Goal: Check status

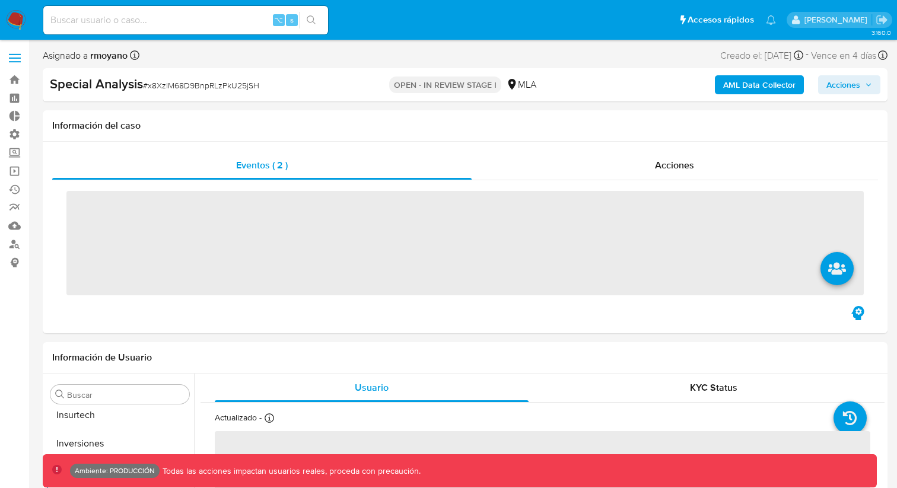
scroll to position [558, 0]
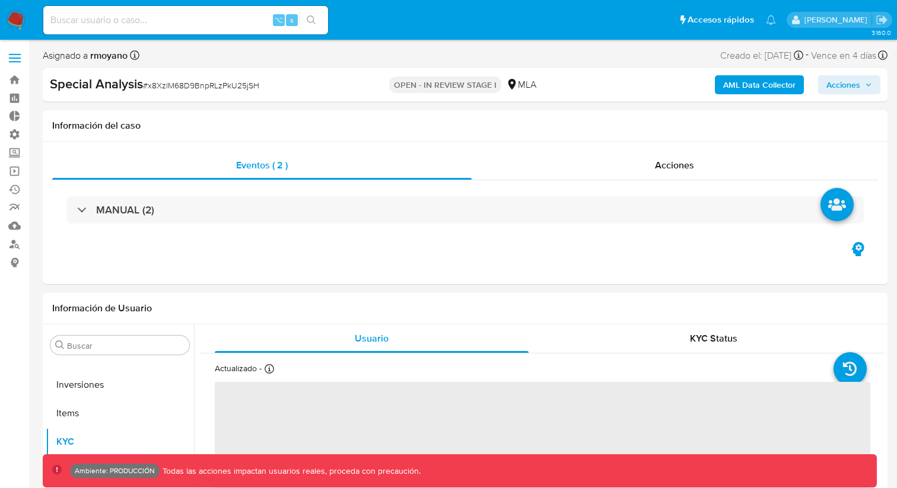
select select "10"
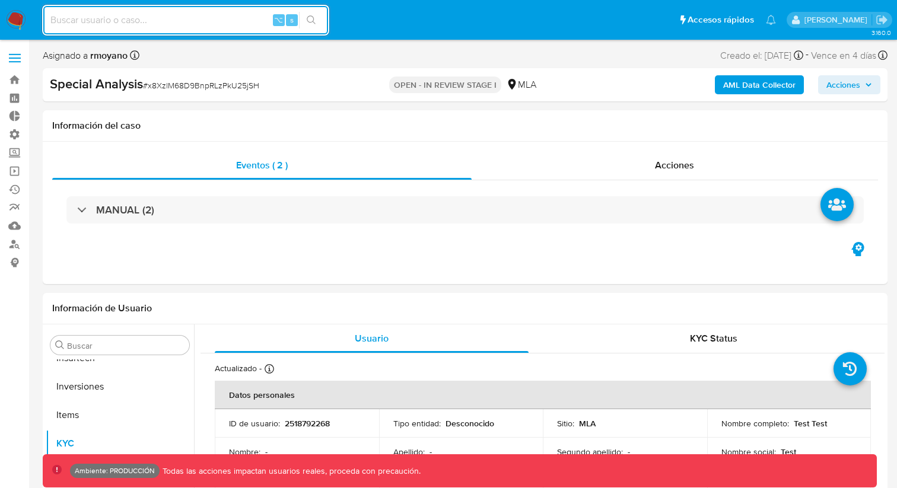
scroll to position [558, 0]
click at [297, 81] on div "Special Analysis # x8XzlM68D9BnpRLzPkU25jSH" at bounding box center [186, 84] width 272 height 18
click at [231, 69] on div "Special Analysis # x8XzlM68D9BnpRLzPkU25jSH OPEN - IN REVIEW STAGE I MLA AML Da…" at bounding box center [465, 84] width 845 height 33
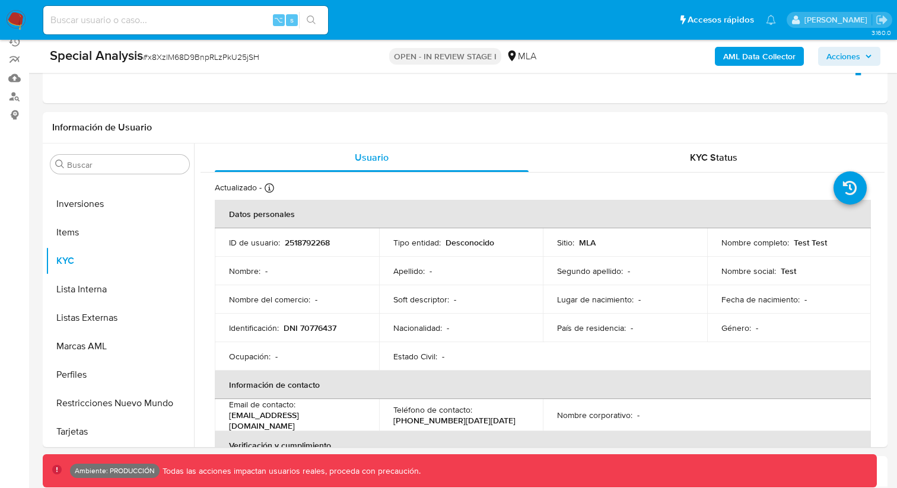
scroll to position [0, 0]
